Goal: Navigation & Orientation: Find specific page/section

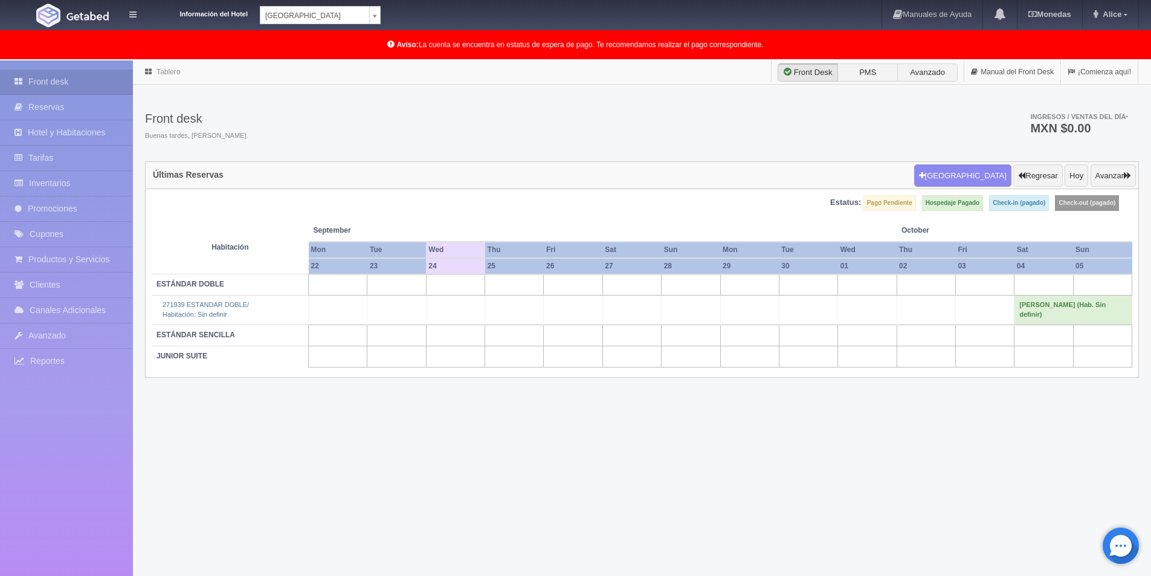
click at [802, 461] on div "Tablero Front Desk PMS Avanzado Manual del Front Desk ¡Comienza aquí! Front des…" at bounding box center [642, 348] width 1018 height 577
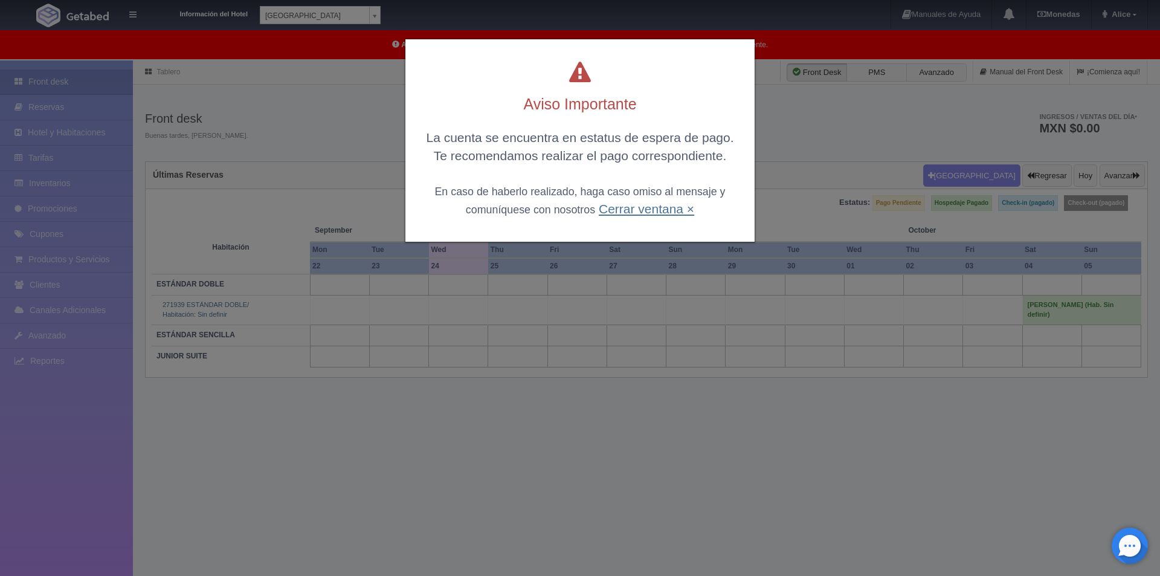
click at [615, 203] on link "Cerrar ventana ×" at bounding box center [646, 209] width 95 height 14
